Goal: Task Accomplishment & Management: Manage account settings

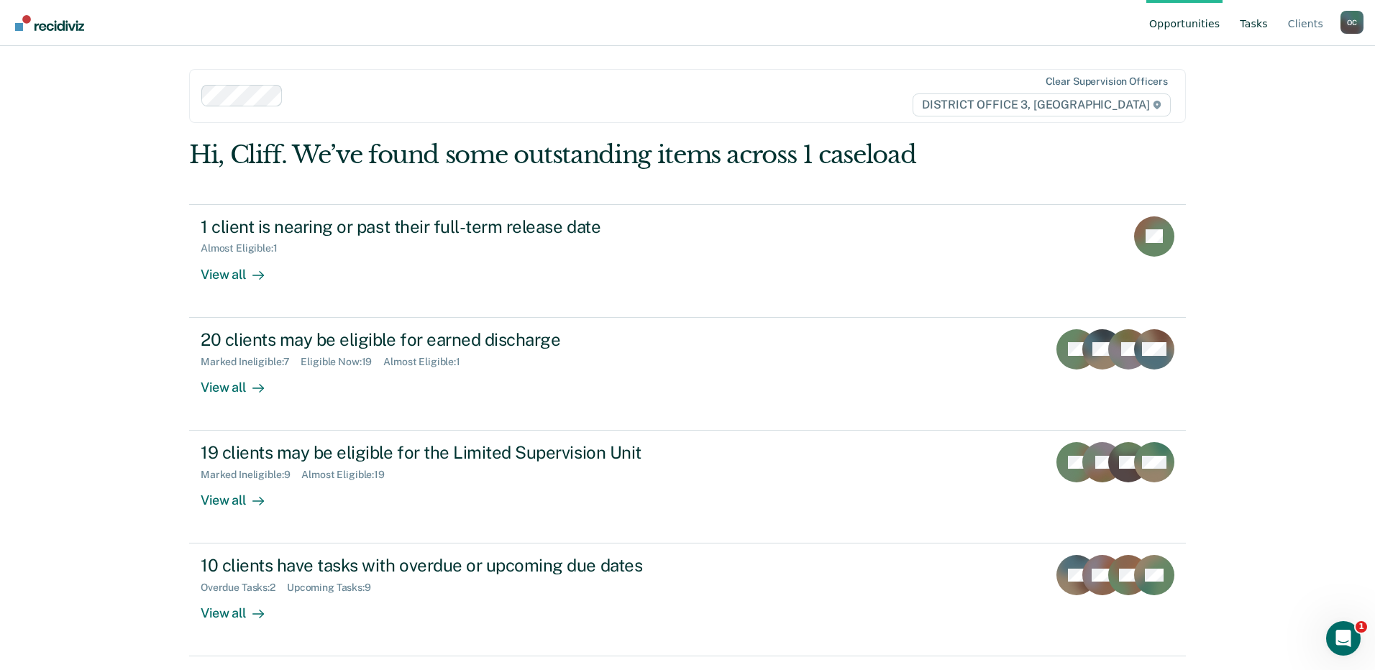
click at [1261, 21] on link "Tasks" at bounding box center [1254, 23] width 34 height 46
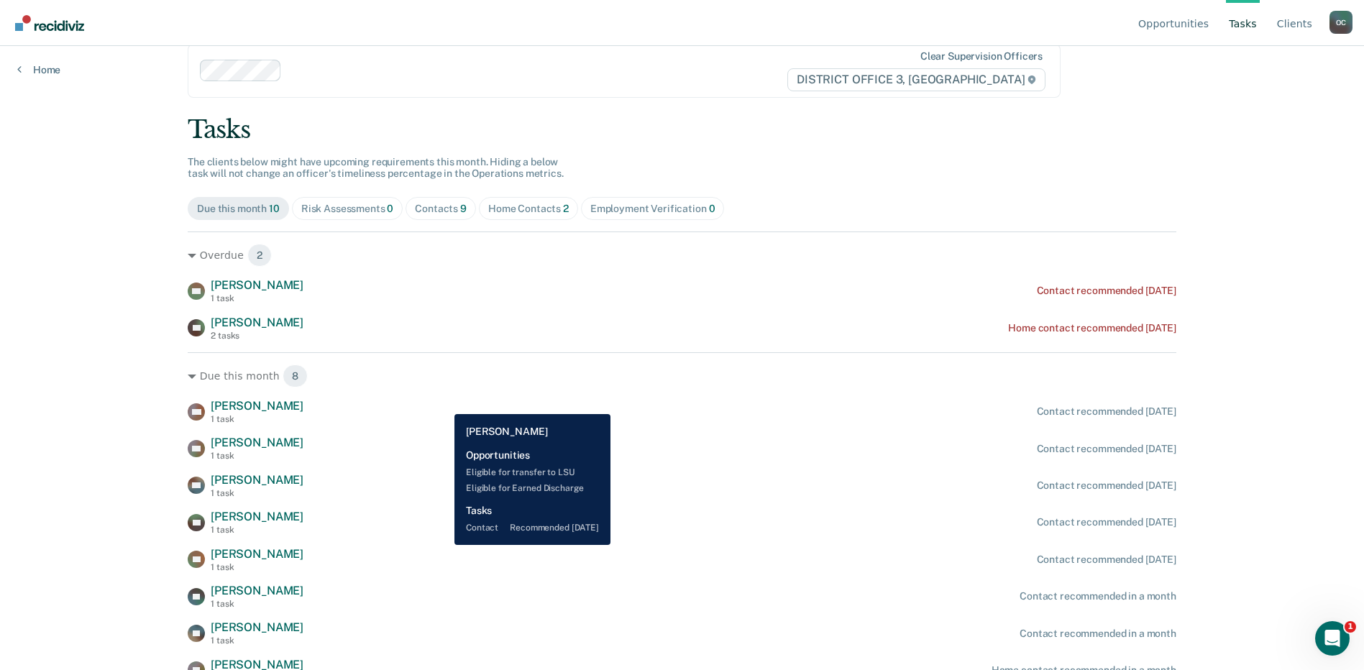
scroll to position [38, 0]
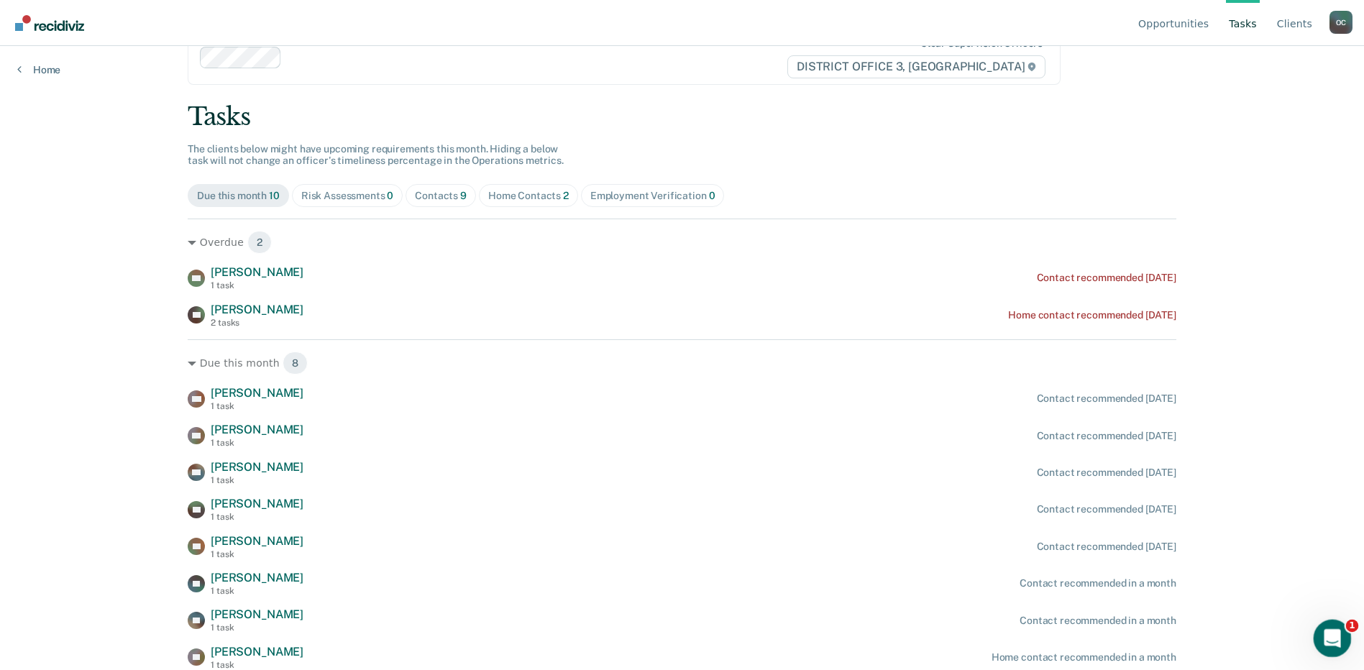
click at [1315, 627] on div "Open Intercom Messenger" at bounding box center [1330, 636] width 47 height 47
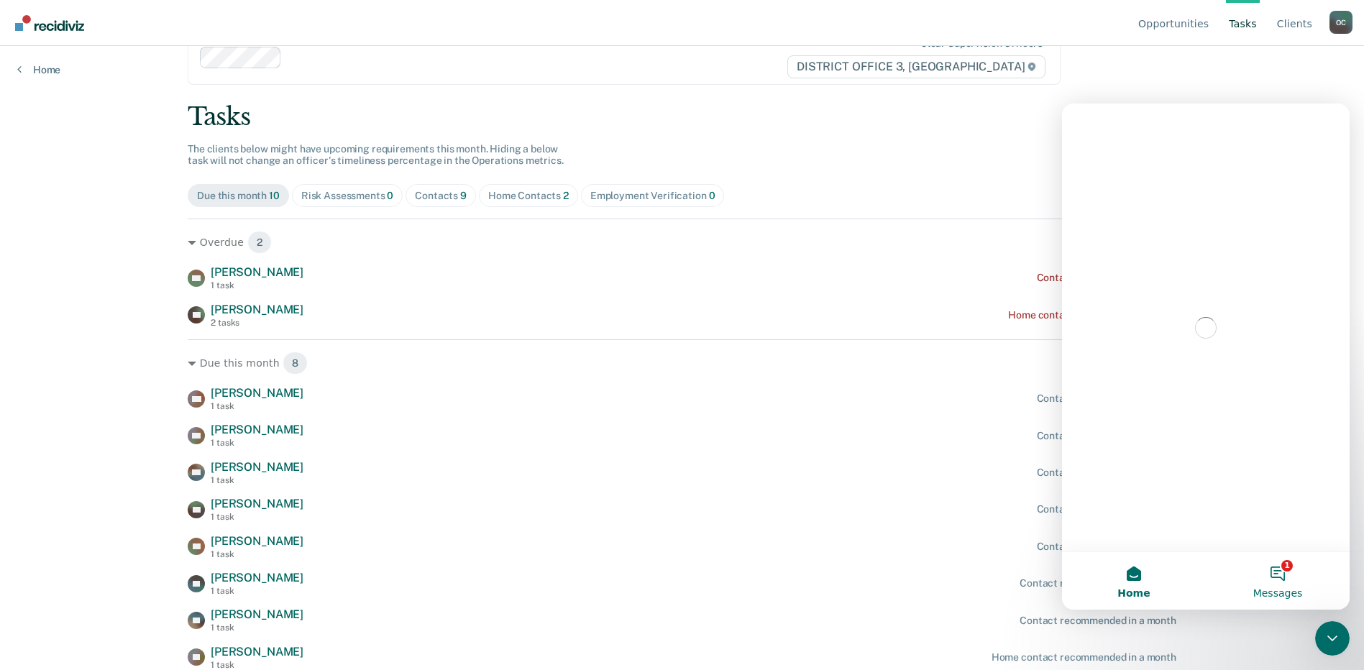
scroll to position [0, 0]
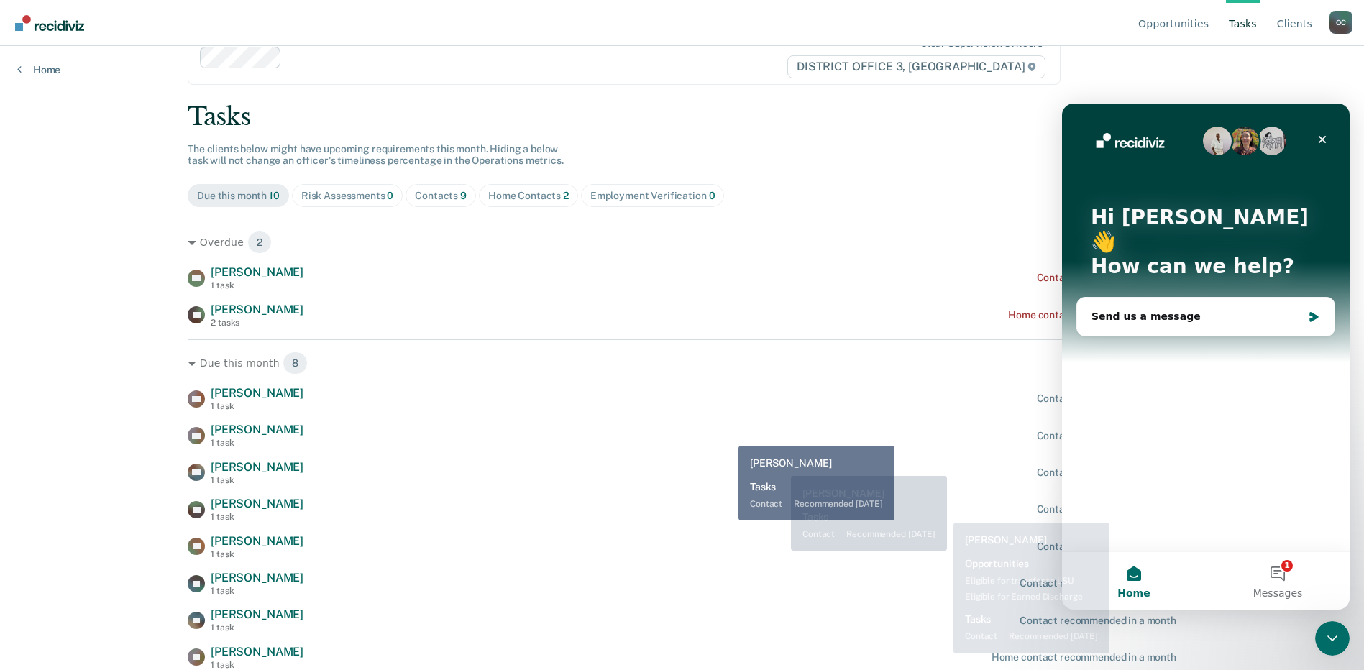
drag, startPoint x: 734, startPoint y: 435, endPoint x: 798, endPoint y: 437, distance: 64.7
click at [734, 434] on div "CK [PERSON_NAME] 1 task Contact recommended [DATE]" at bounding box center [682, 435] width 989 height 25
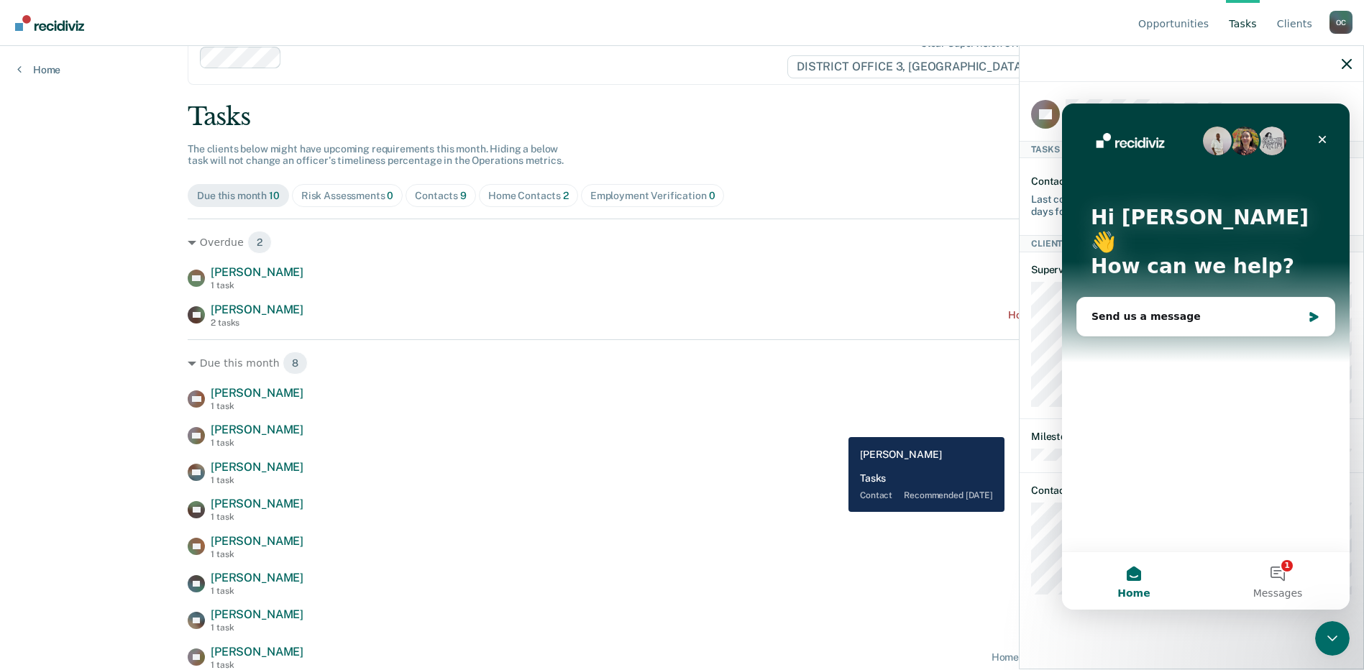
click at [868, 388] on div "MD [PERSON_NAME] 1 task Contact recommended [DATE]" at bounding box center [682, 398] width 989 height 25
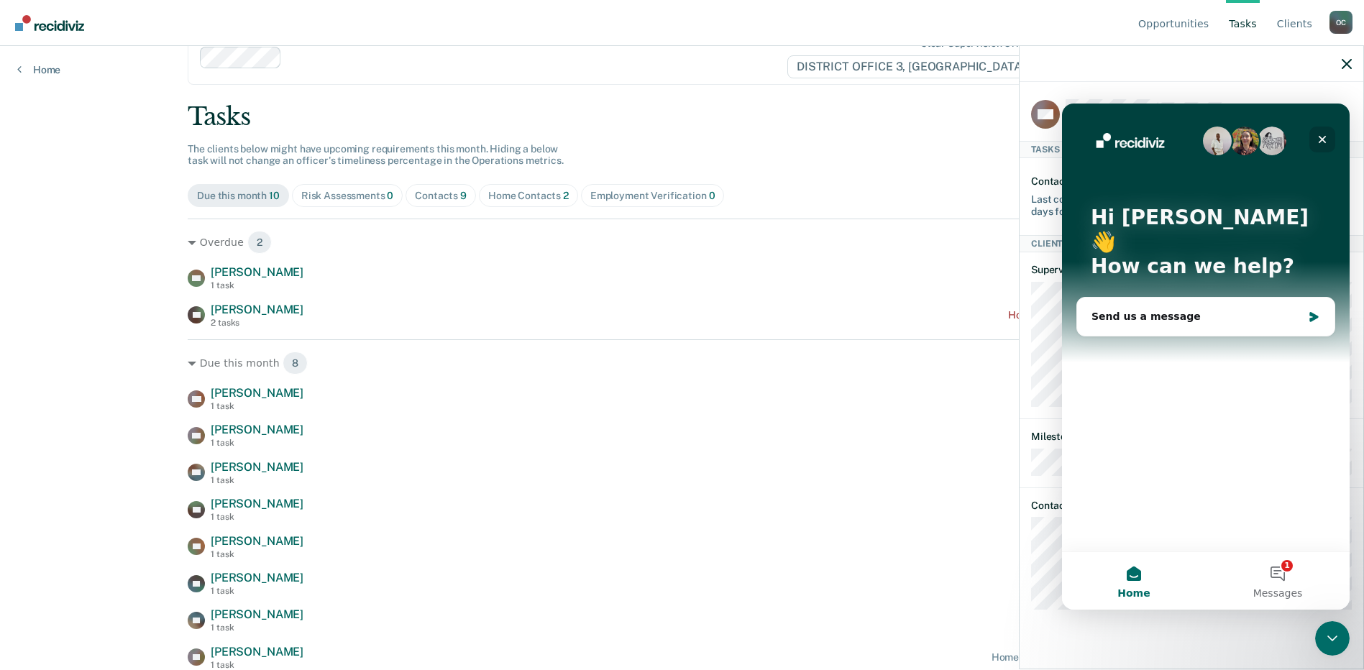
click at [1320, 145] on icon "Close" at bounding box center [1323, 140] width 12 height 12
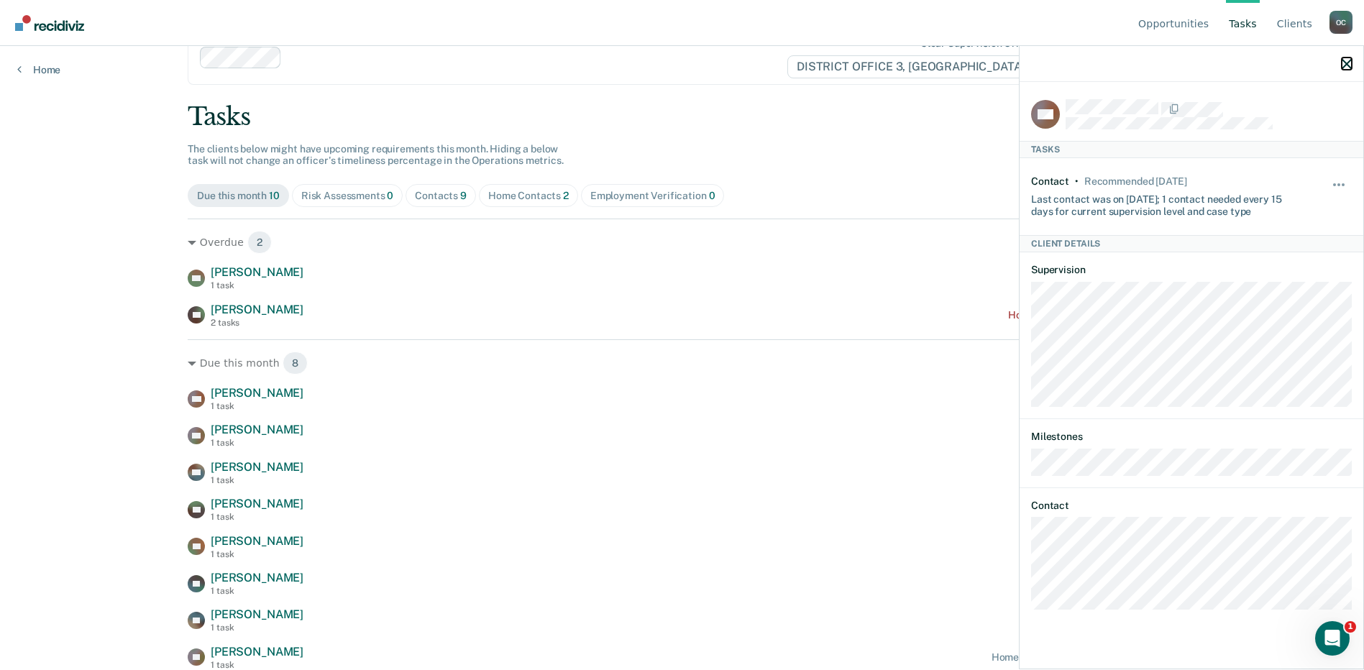
click at [1348, 63] on icon "button" at bounding box center [1347, 64] width 10 height 10
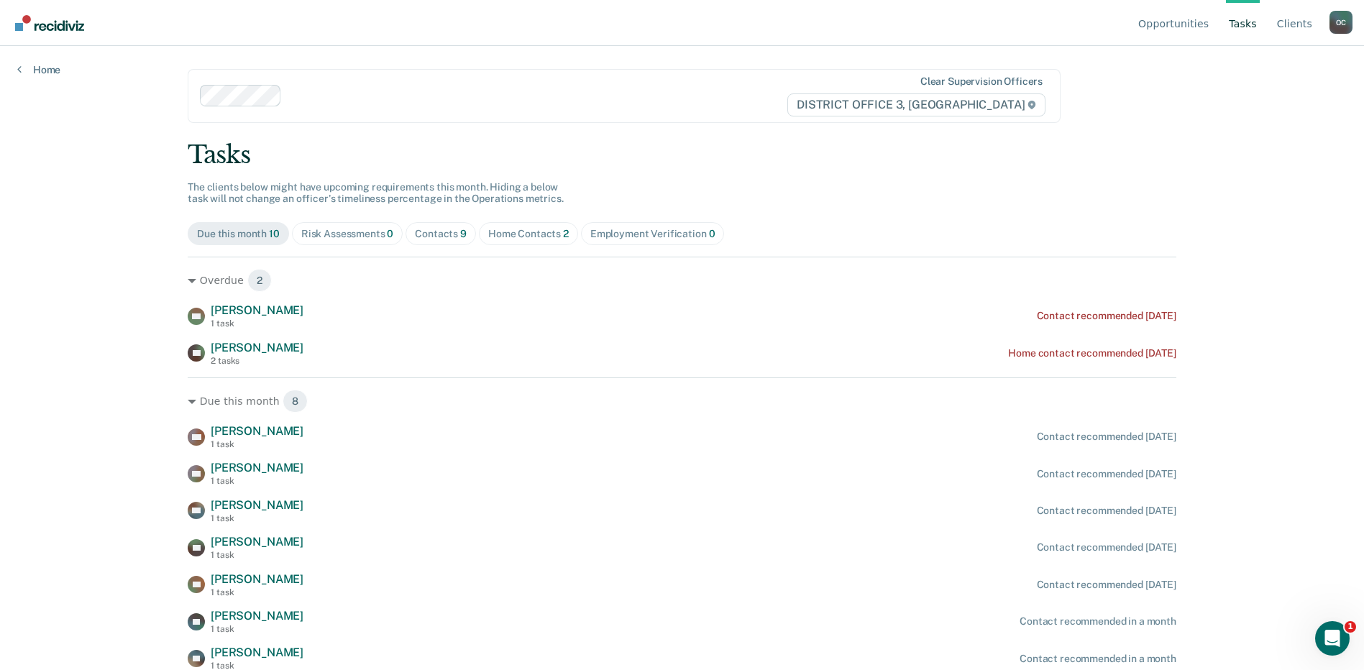
scroll to position [38, 0]
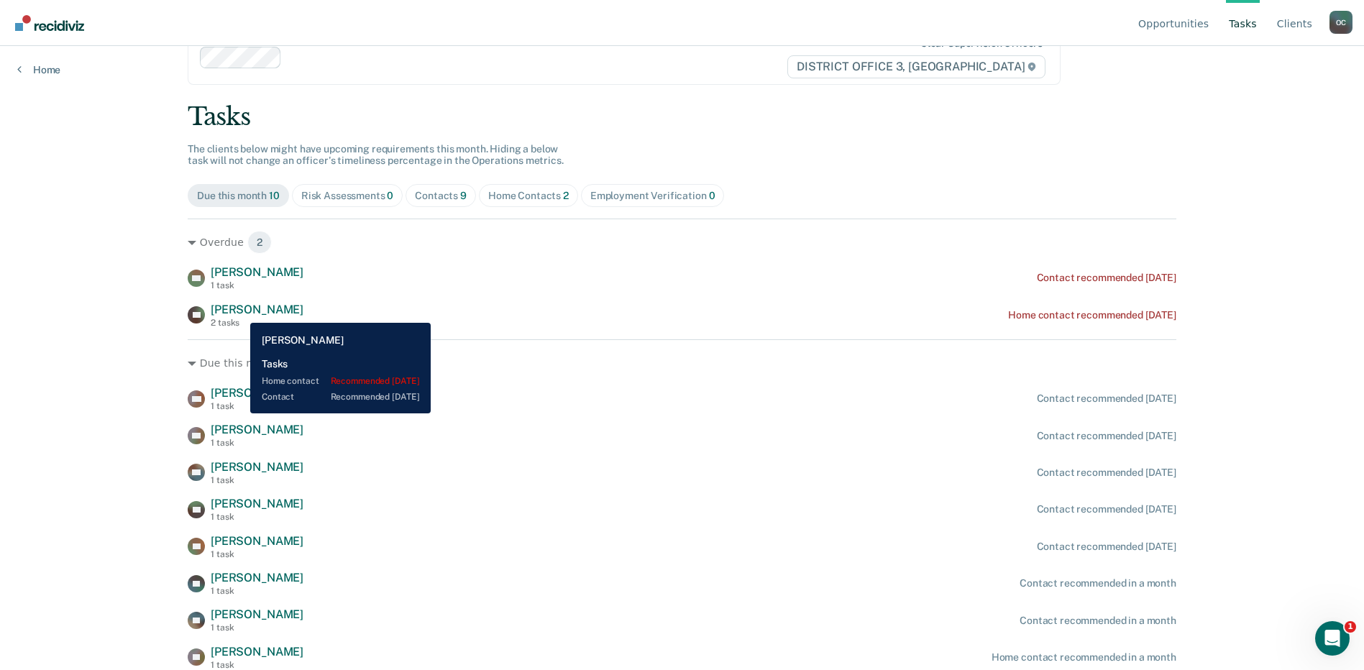
click at [239, 311] on span "[PERSON_NAME]" at bounding box center [257, 310] width 93 height 14
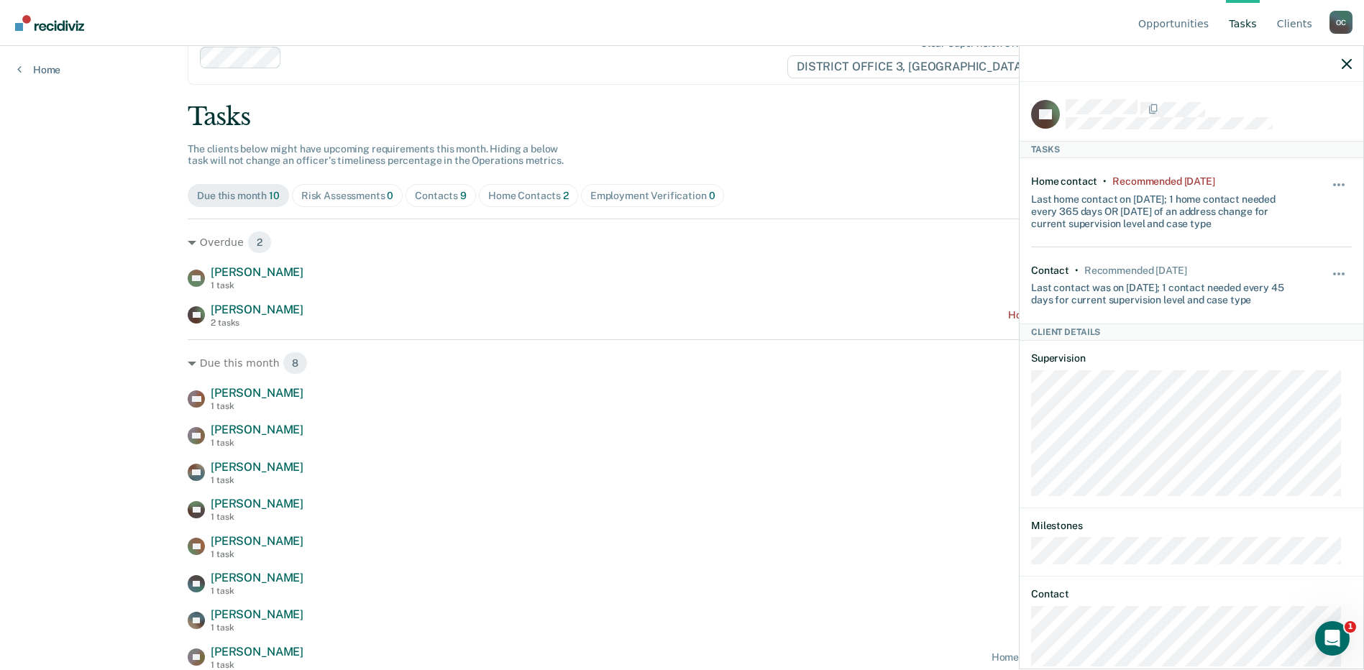
scroll to position [59, 0]
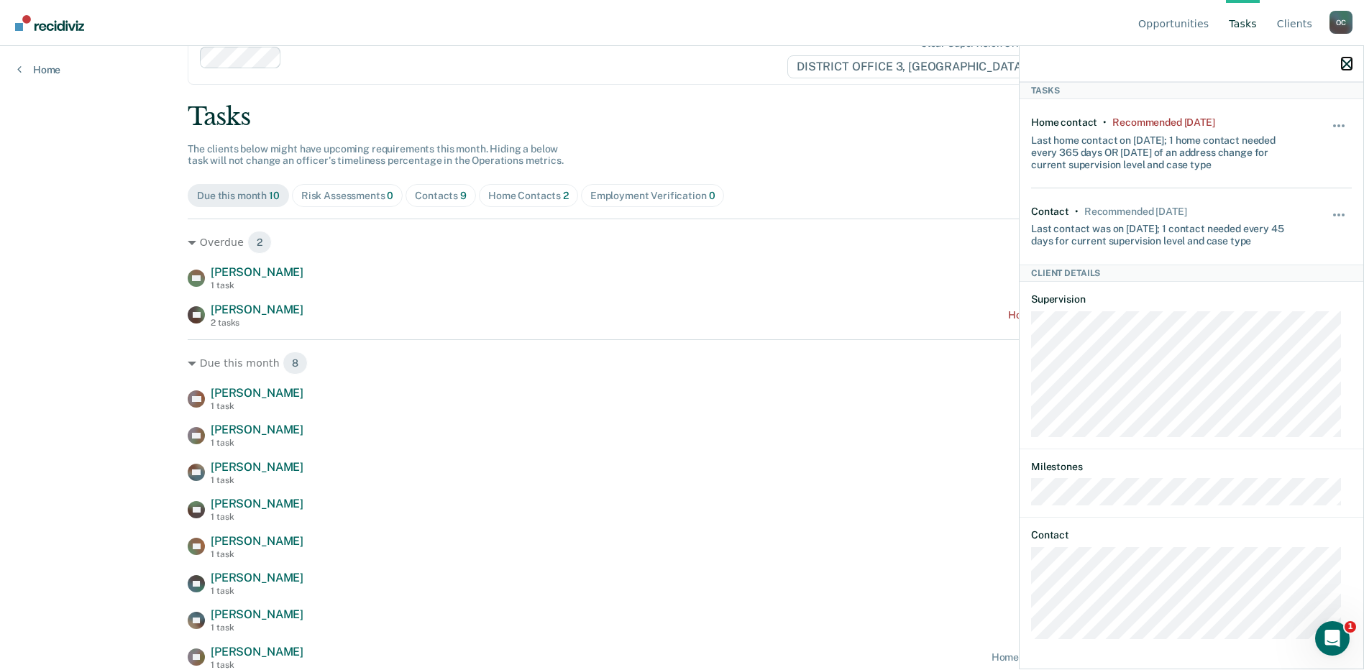
drag, startPoint x: 1348, startPoint y: 61, endPoint x: 1251, endPoint y: 96, distance: 103.0
click at [1348, 61] on icon "button" at bounding box center [1347, 64] width 10 height 10
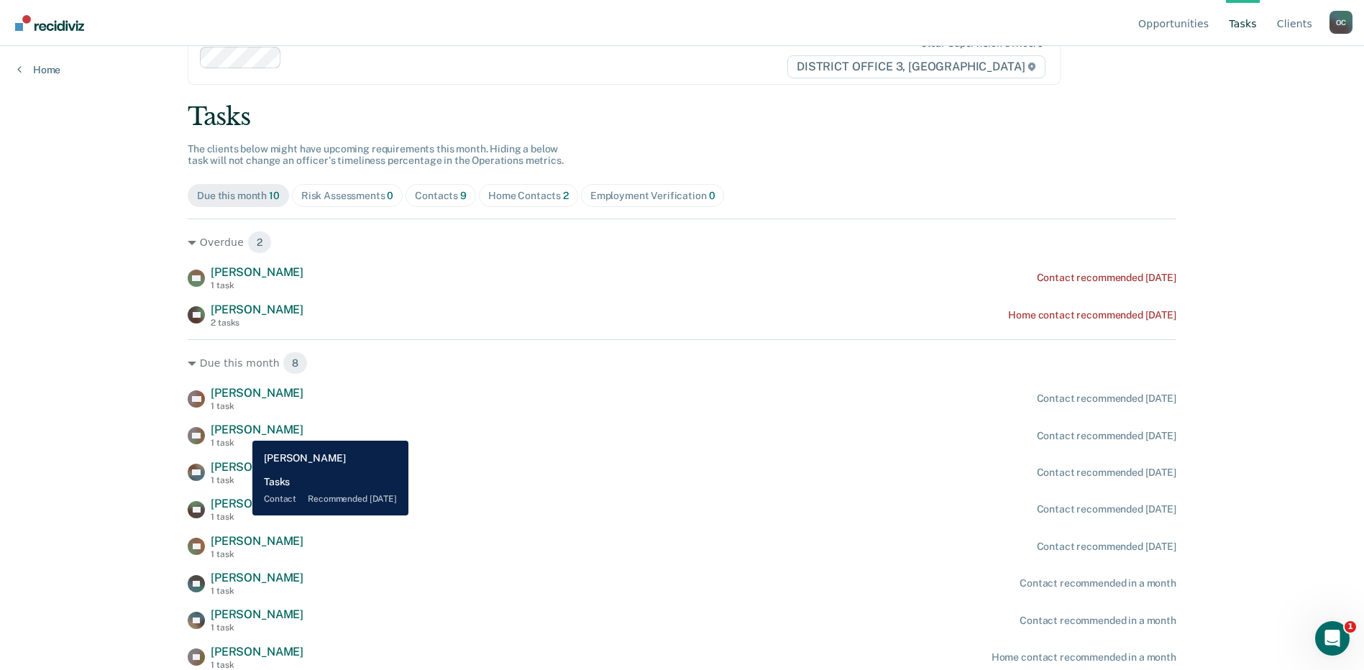
drag, startPoint x: 242, startPoint y: 430, endPoint x: 248, endPoint y: 434, distance: 7.4
click at [242, 430] on span "[PERSON_NAME]" at bounding box center [257, 430] width 93 height 14
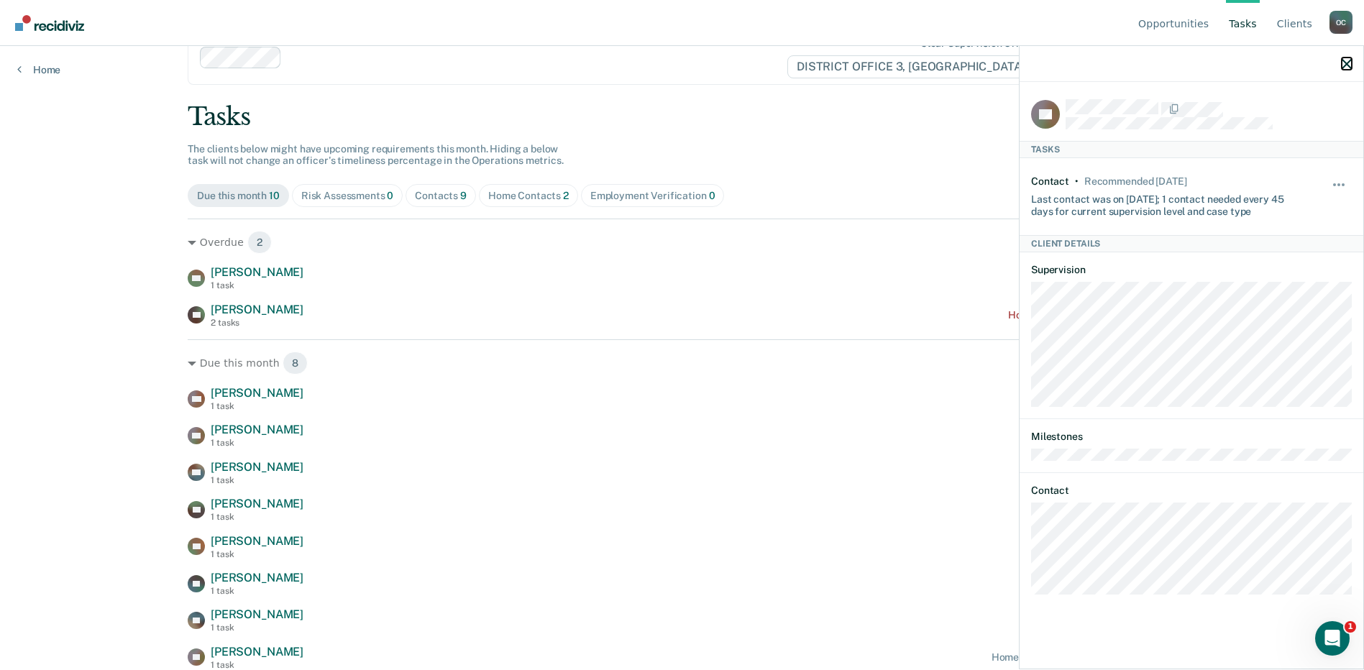
drag, startPoint x: 1348, startPoint y: 67, endPoint x: 1190, endPoint y: 131, distance: 170.0
click at [1347, 66] on icon "button" at bounding box center [1347, 64] width 10 height 10
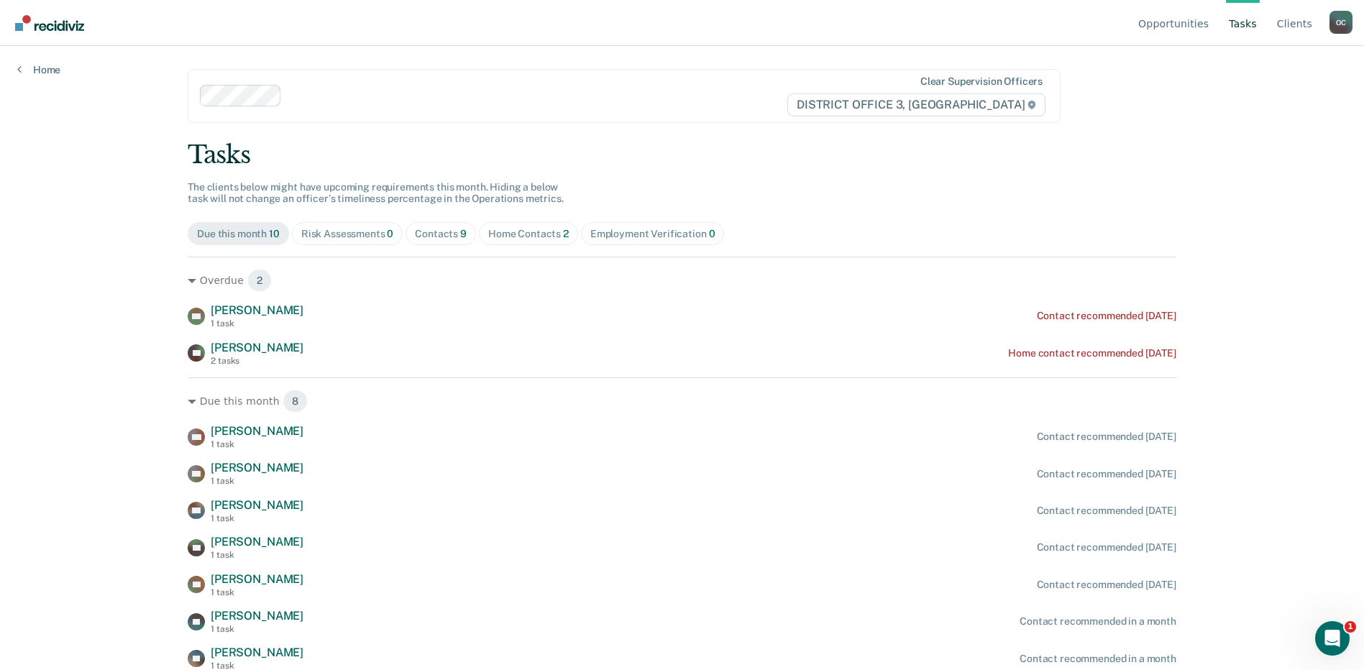
scroll to position [38, 0]
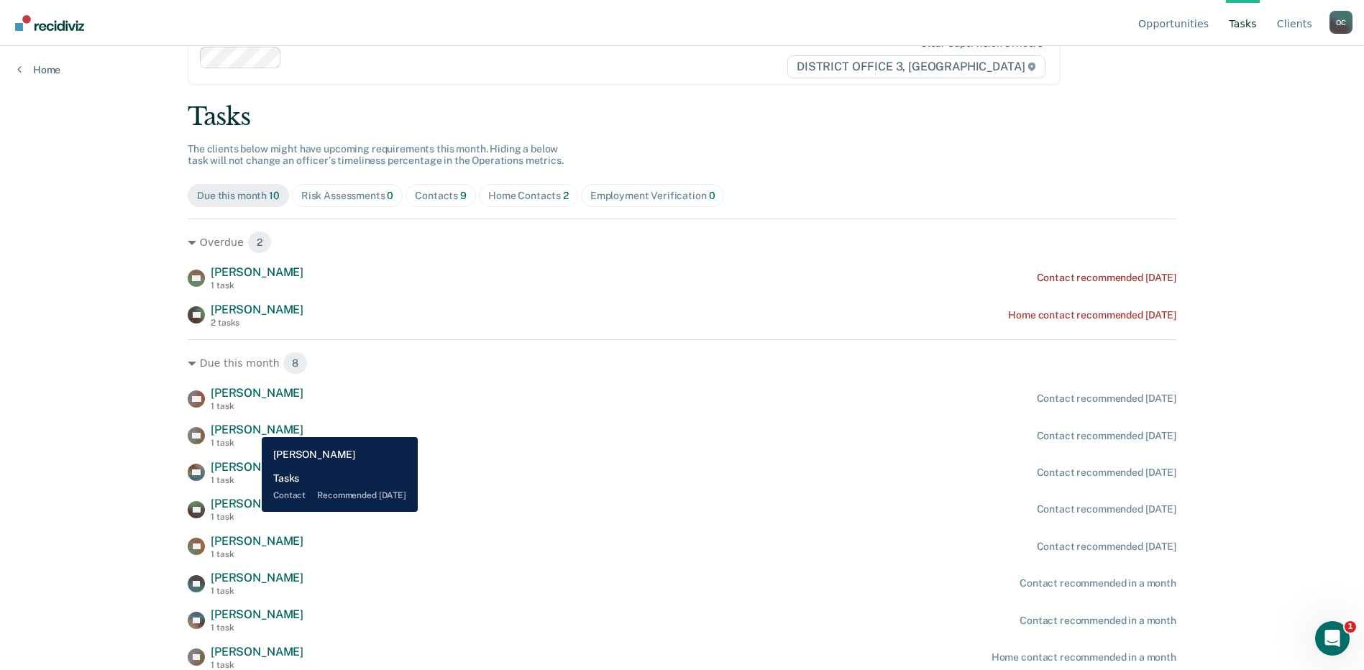
click at [251, 426] on span "[PERSON_NAME]" at bounding box center [257, 430] width 93 height 14
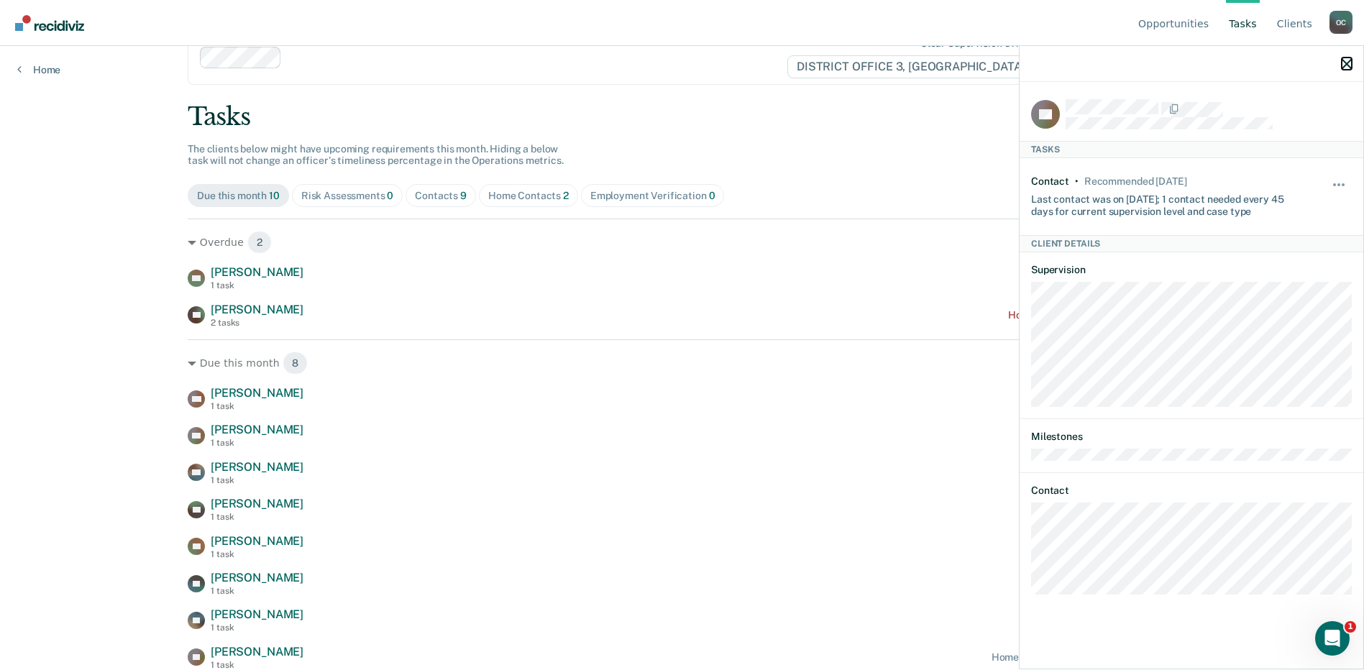
click at [1349, 60] on icon "button" at bounding box center [1347, 64] width 10 height 10
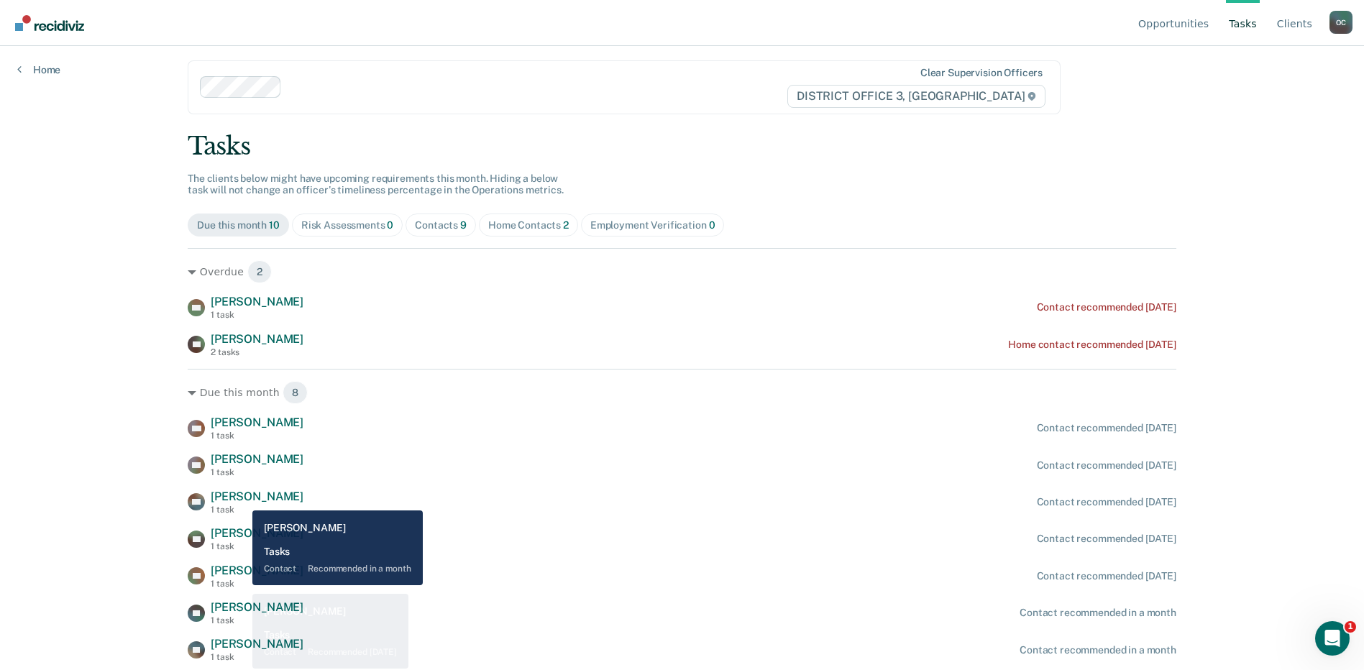
scroll to position [0, 0]
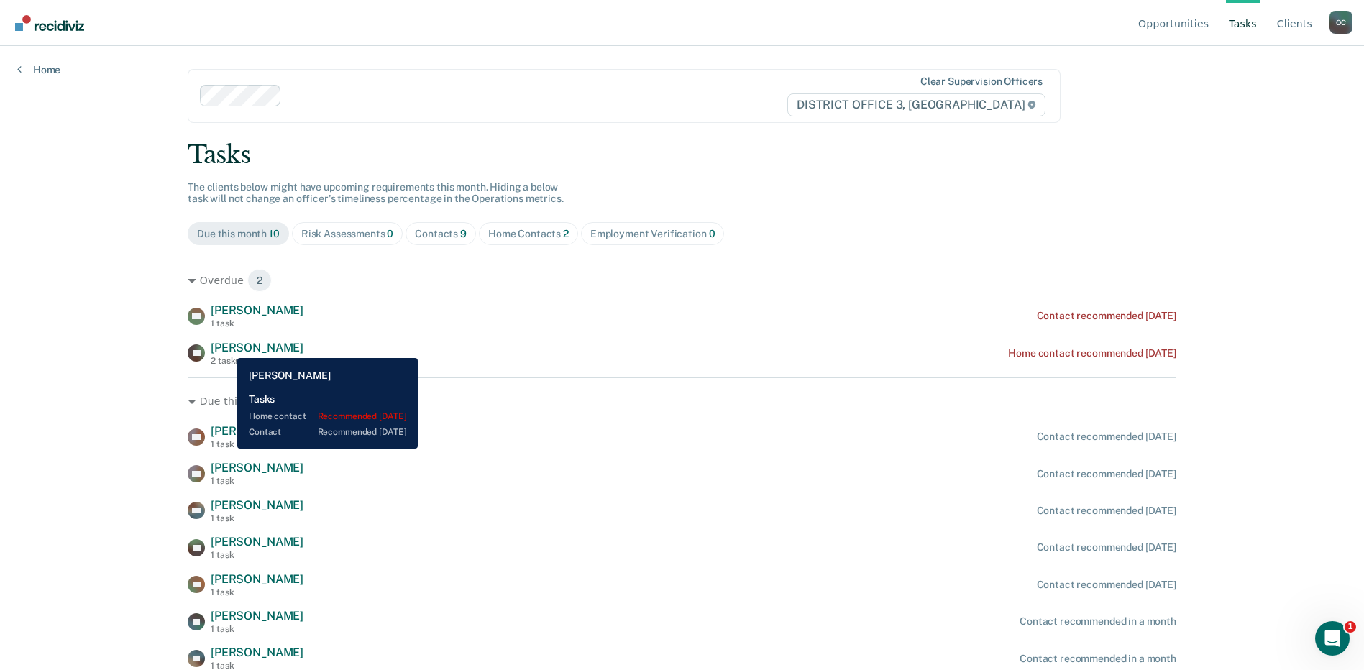
click at [227, 347] on span "[PERSON_NAME]" at bounding box center [257, 348] width 93 height 14
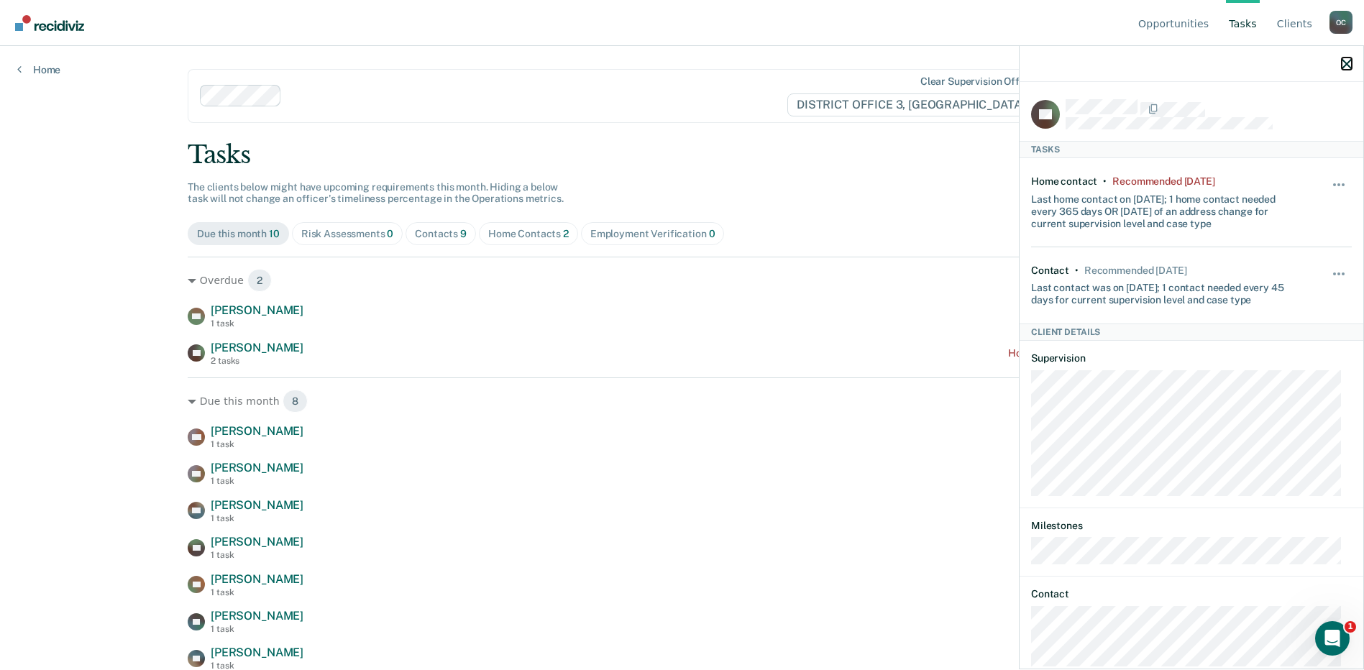
click at [1343, 65] on icon "button" at bounding box center [1347, 64] width 10 height 10
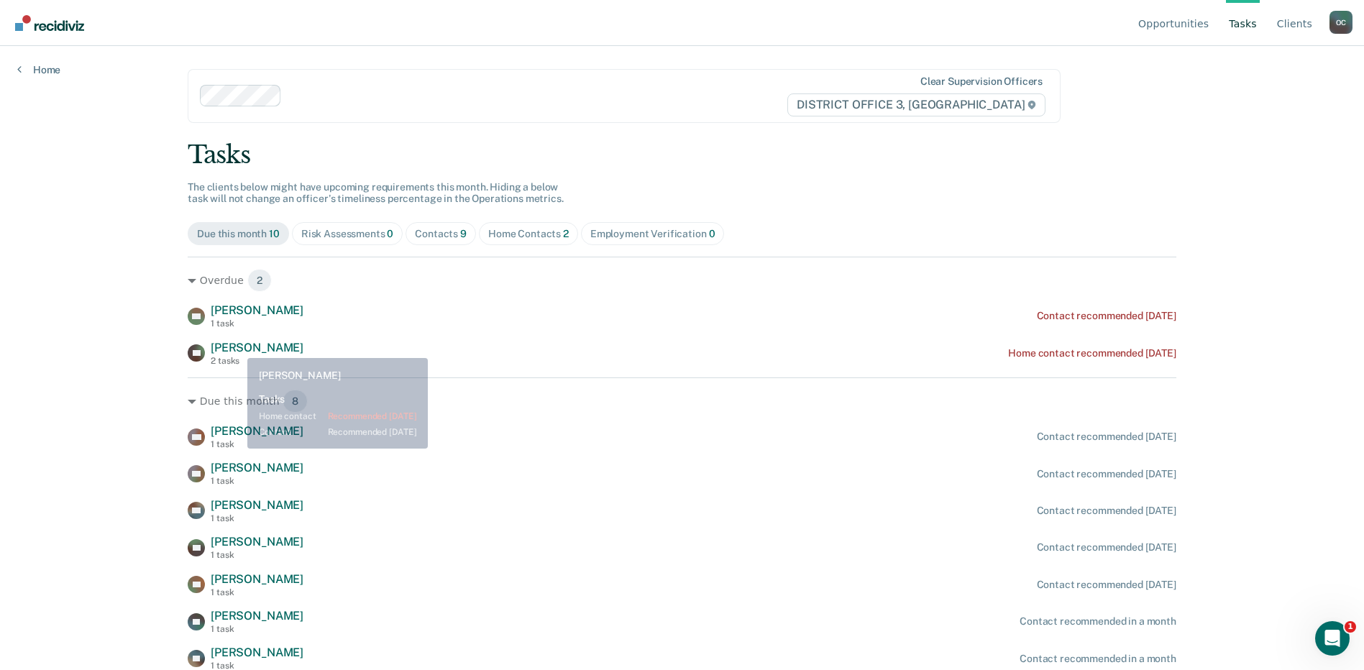
drag, startPoint x: 237, startPoint y: 347, endPoint x: 290, endPoint y: 347, distance: 53.2
click at [237, 347] on span "[PERSON_NAME]" at bounding box center [257, 348] width 93 height 14
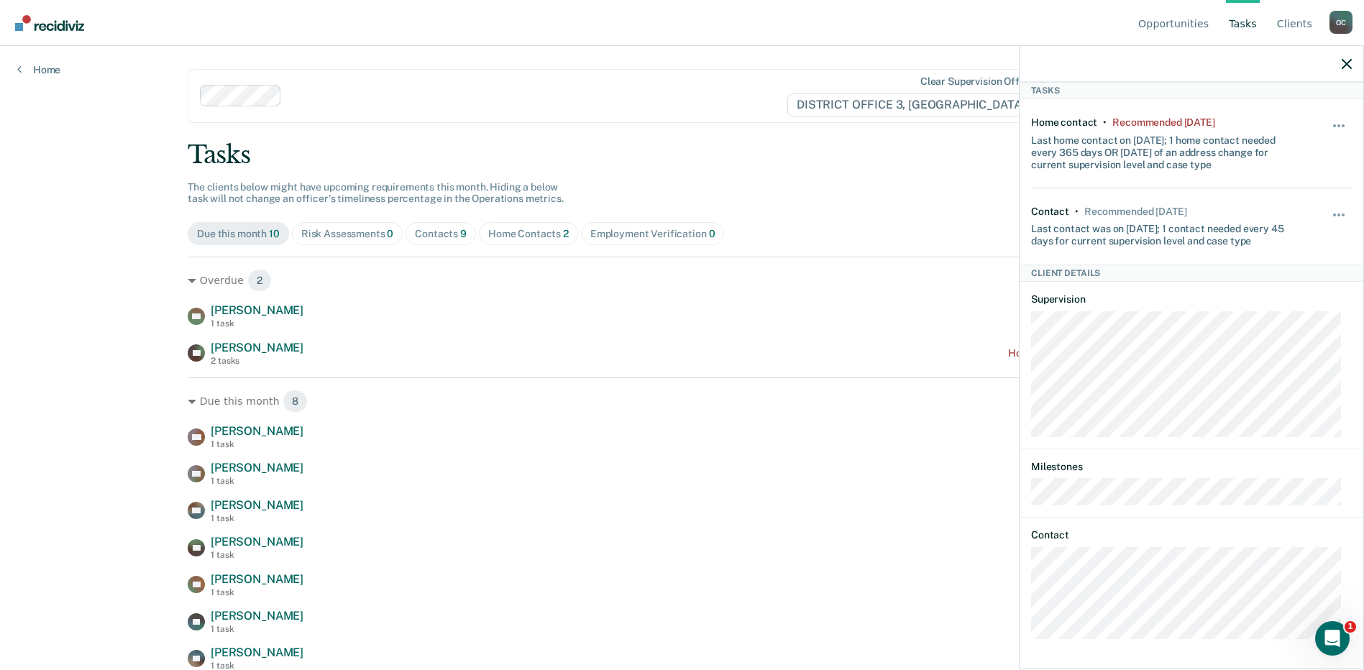
scroll to position [38, 0]
